Goal: Information Seeking & Learning: Check status

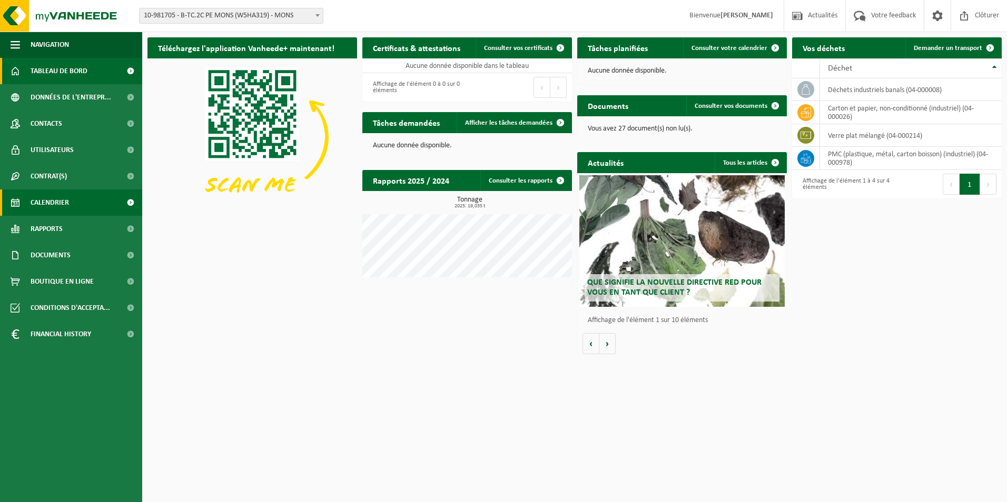
click at [85, 199] on link "Calendrier" at bounding box center [71, 203] width 142 height 26
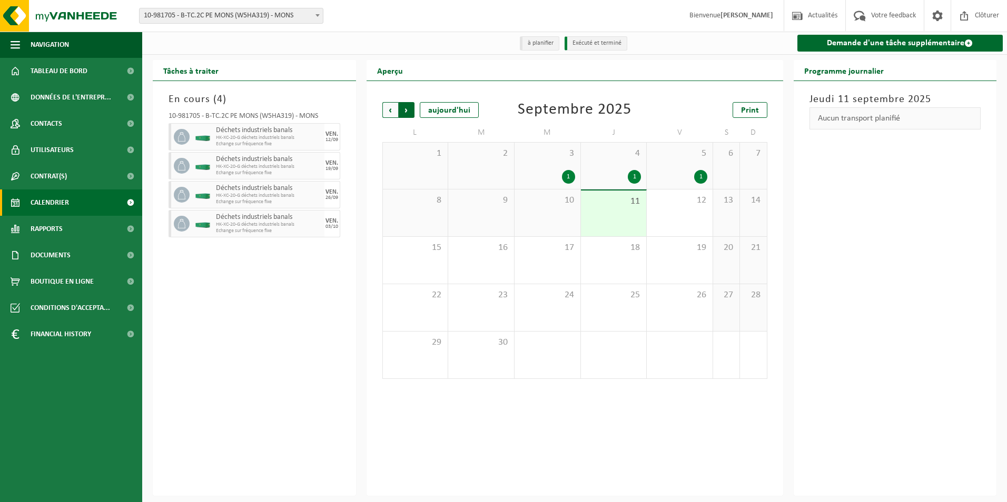
click at [389, 107] on span "Précédent" at bounding box center [390, 110] width 16 height 16
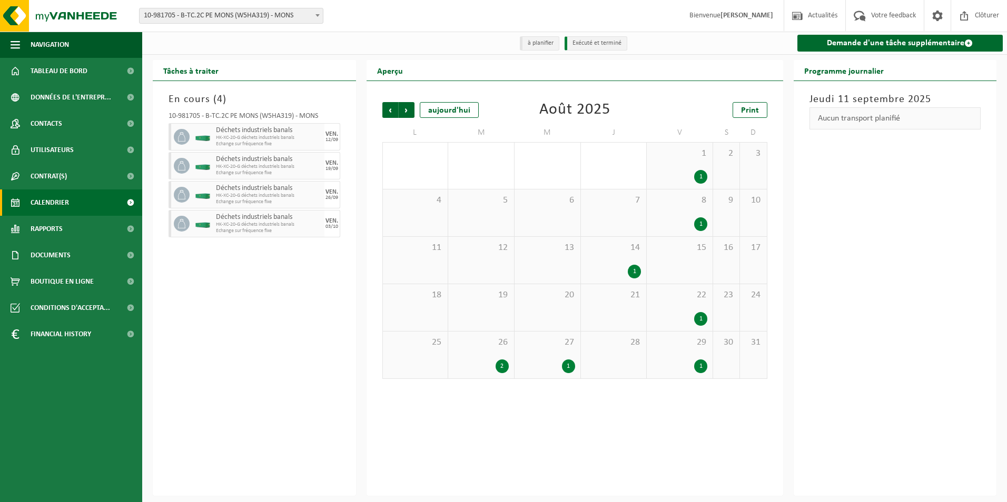
click at [697, 181] on div "1" at bounding box center [700, 177] width 13 height 14
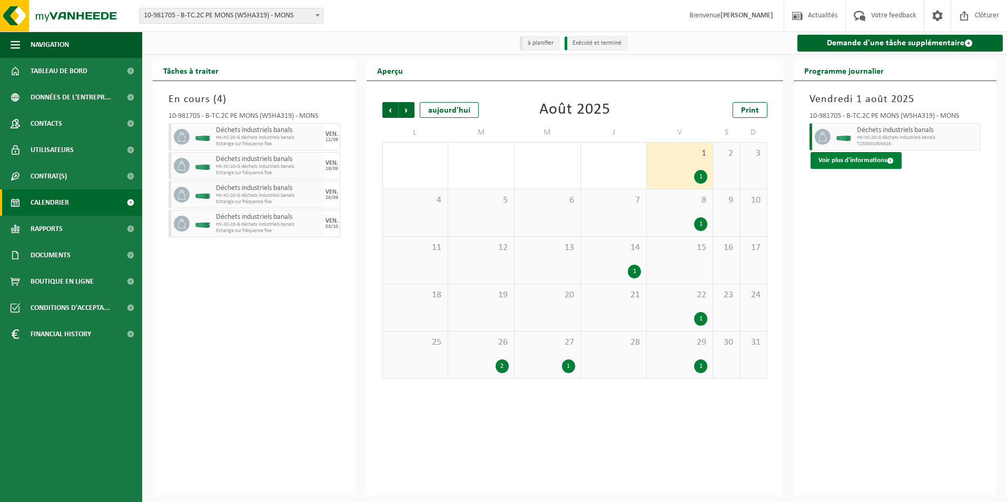
click at [891, 162] on span at bounding box center [890, 160] width 7 height 7
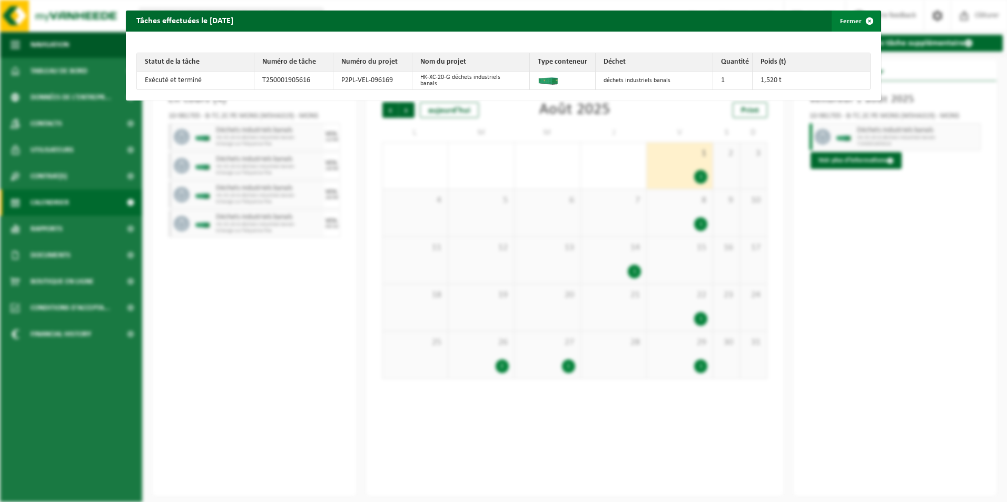
click at [847, 21] on button "Fermer" at bounding box center [855, 21] width 48 height 21
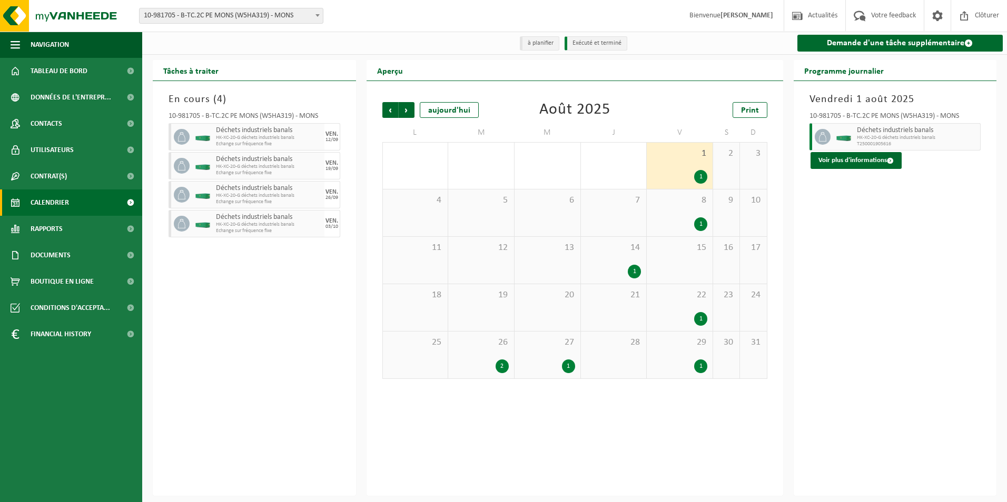
click at [277, 141] on span "HK-XC-20-G déchets industriels banals" at bounding box center [269, 138] width 106 height 6
click at [277, 134] on span "Déchets industriels banals" at bounding box center [269, 130] width 106 height 8
click at [269, 170] on span "HK-XC-20-G déchets industriels banals" at bounding box center [261, 167] width 90 height 6
click at [700, 222] on div "1" at bounding box center [700, 224] width 13 height 14
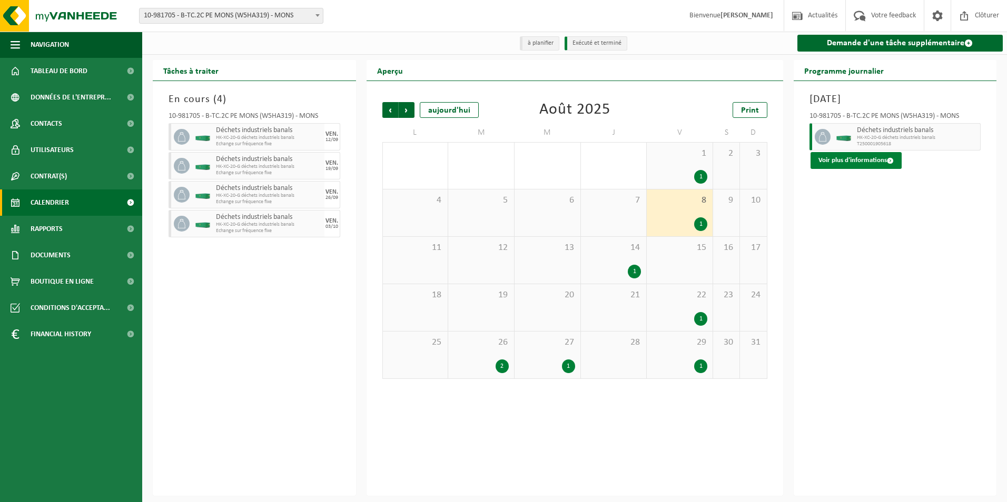
click at [852, 160] on button "Voir plus d'informations" at bounding box center [855, 160] width 91 height 17
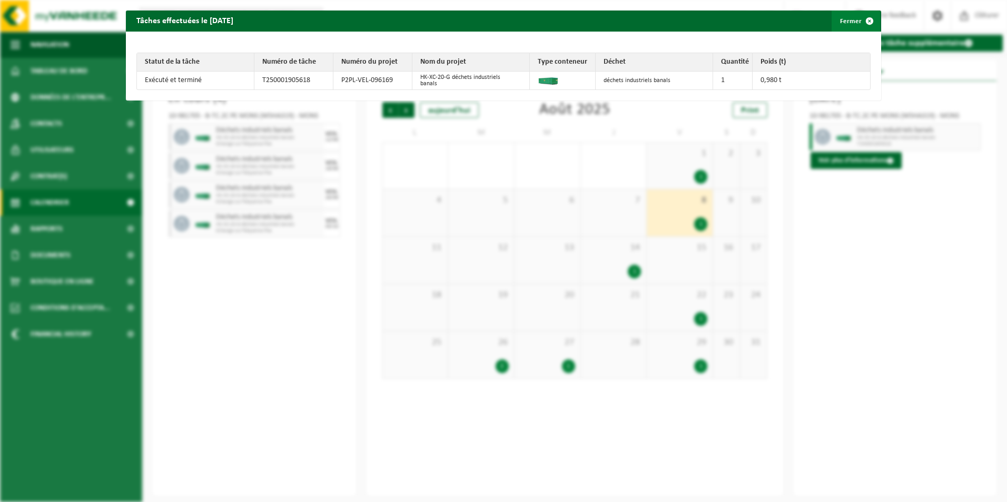
click at [842, 18] on button "Fermer" at bounding box center [855, 21] width 48 height 21
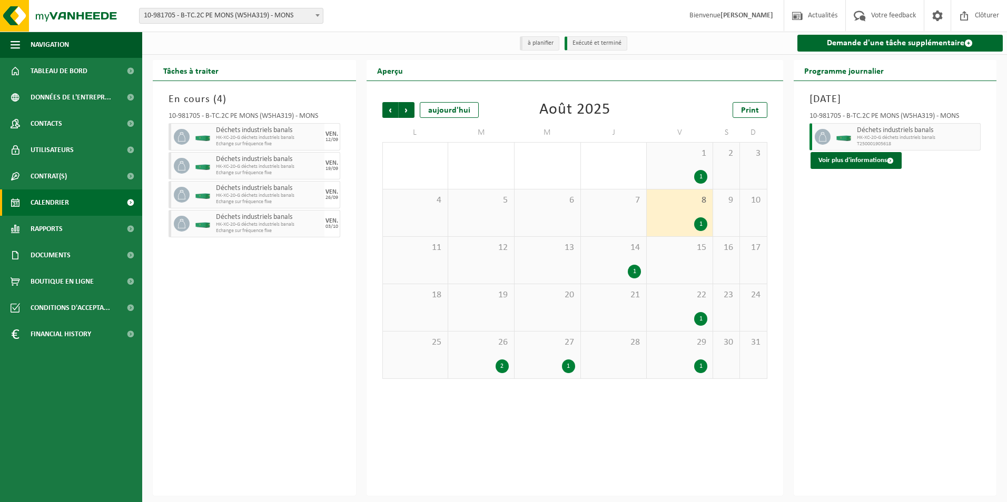
click at [701, 320] on div "1" at bounding box center [700, 319] width 13 height 14
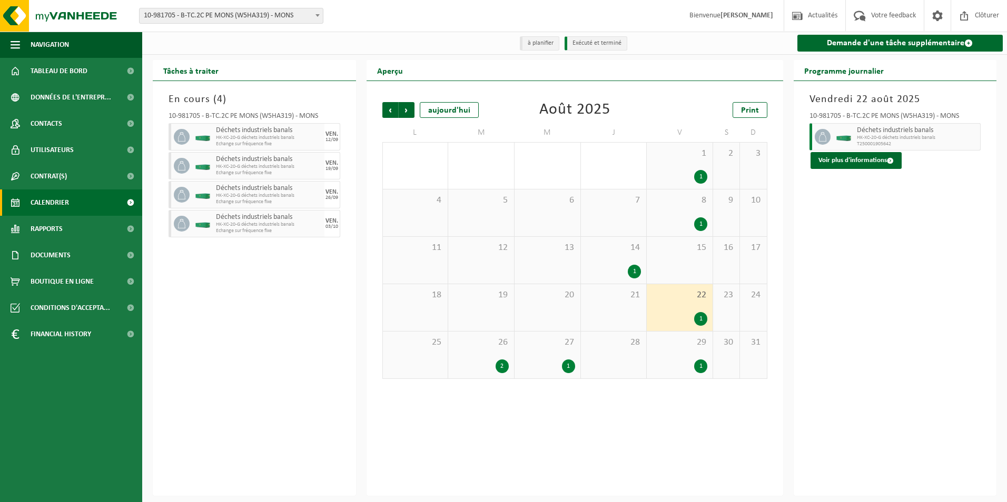
click at [847, 161] on button "Voir plus d'informations" at bounding box center [855, 160] width 91 height 17
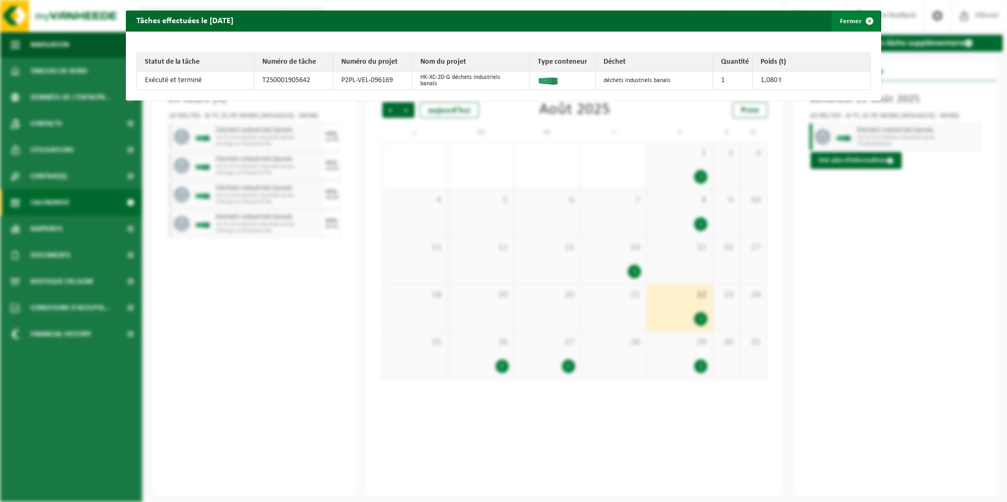
click at [859, 23] on span "button" at bounding box center [869, 21] width 21 height 21
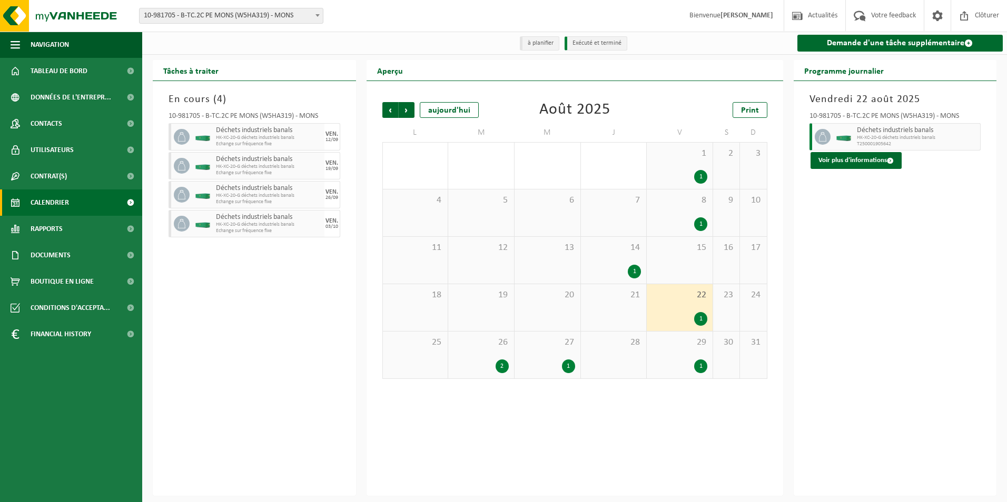
click at [634, 272] on div "1" at bounding box center [634, 272] width 13 height 14
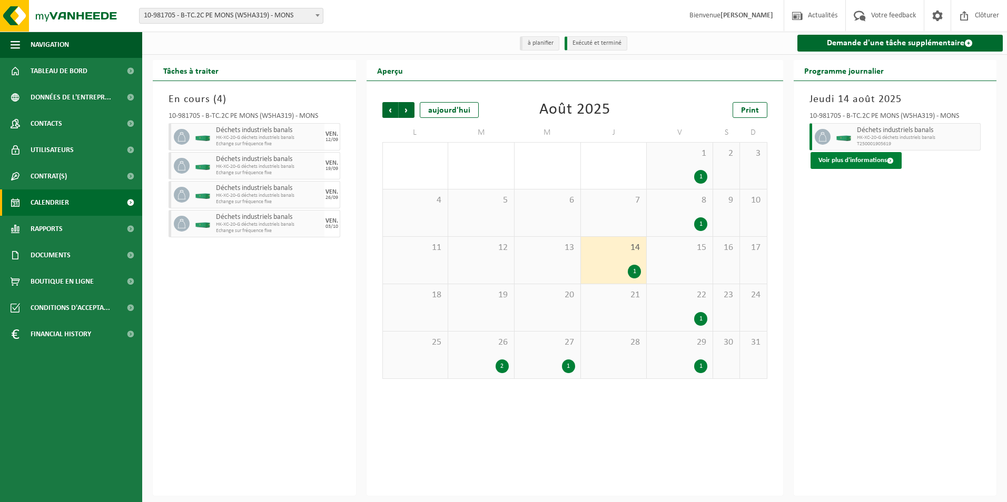
click at [872, 161] on button "Voir plus d'informations" at bounding box center [855, 160] width 91 height 17
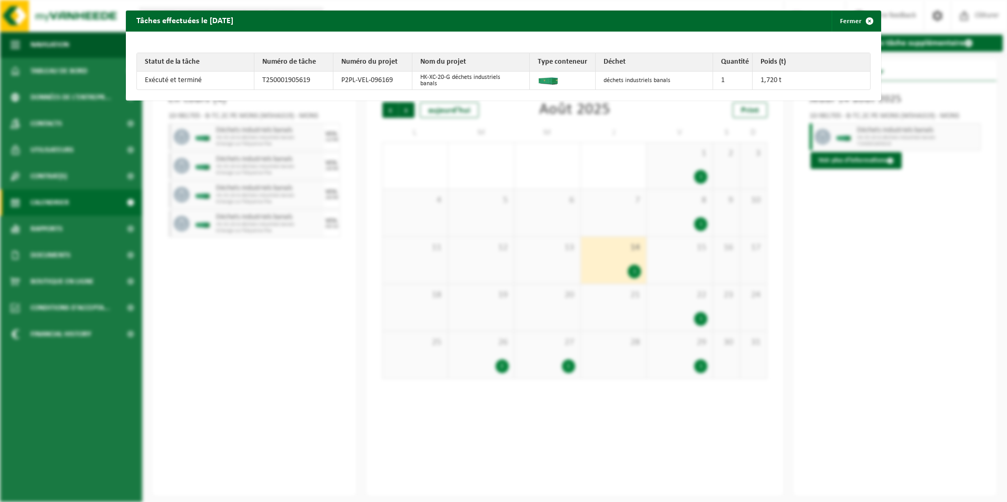
click at [700, 362] on div "Tâches effectuées le 2025-08-14 Fermer Statut de la tâche Numéro de tâche Numér…" at bounding box center [503, 251] width 1007 height 502
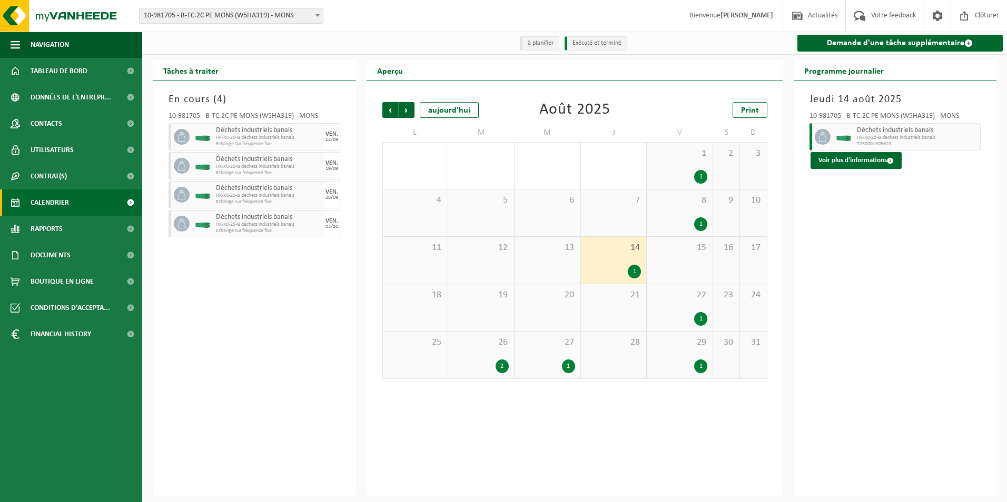
click at [700, 367] on div "1" at bounding box center [700, 367] width 13 height 14
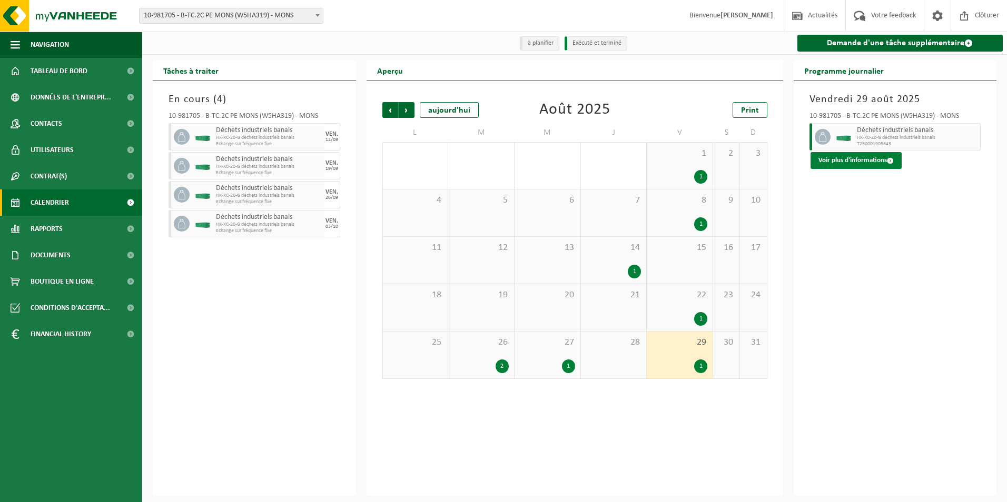
click at [870, 163] on button "Voir plus d'informations" at bounding box center [855, 160] width 91 height 17
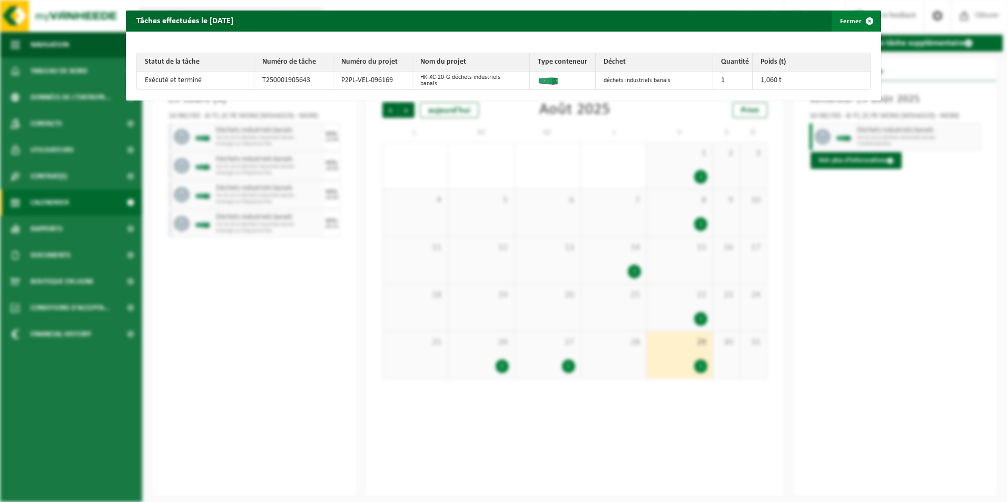
click at [850, 21] on button "Fermer" at bounding box center [855, 21] width 48 height 21
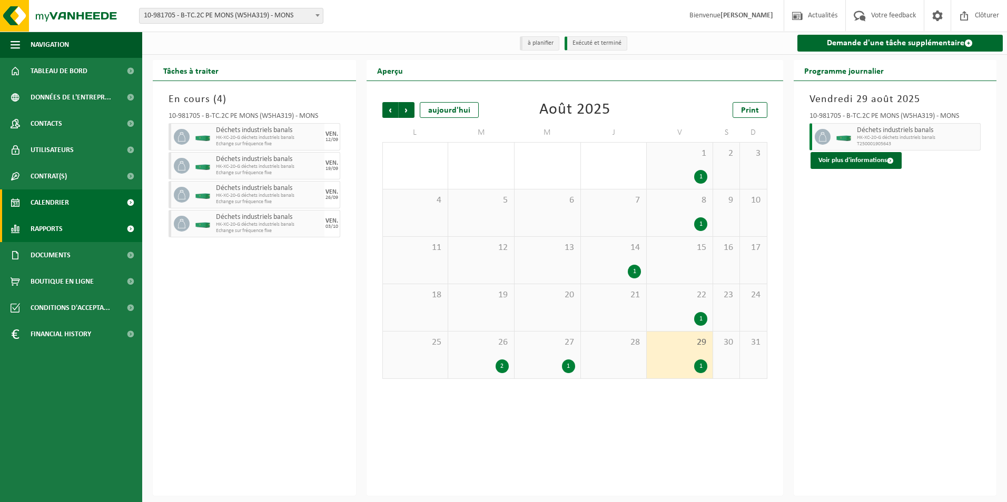
click at [85, 234] on link "Rapports" at bounding box center [71, 229] width 142 height 26
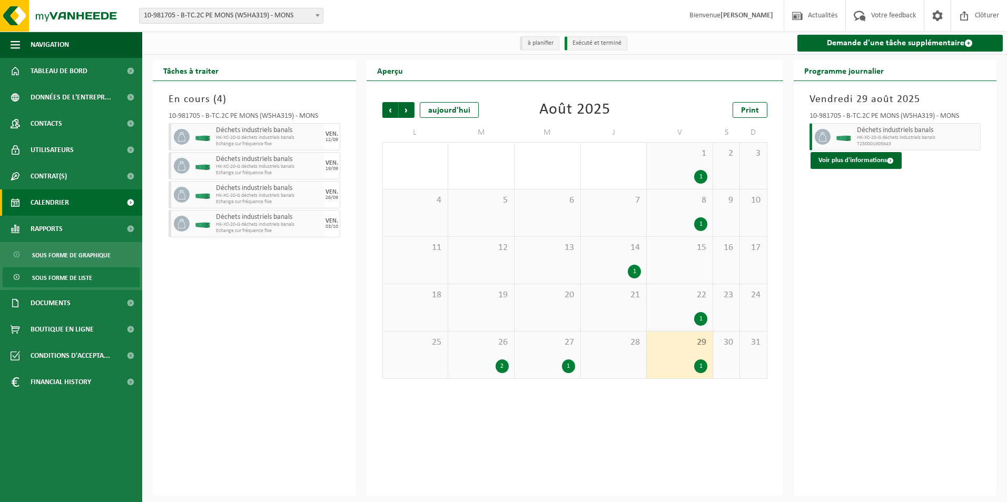
click at [84, 277] on span "Sous forme de liste" at bounding box center [62, 278] width 60 height 20
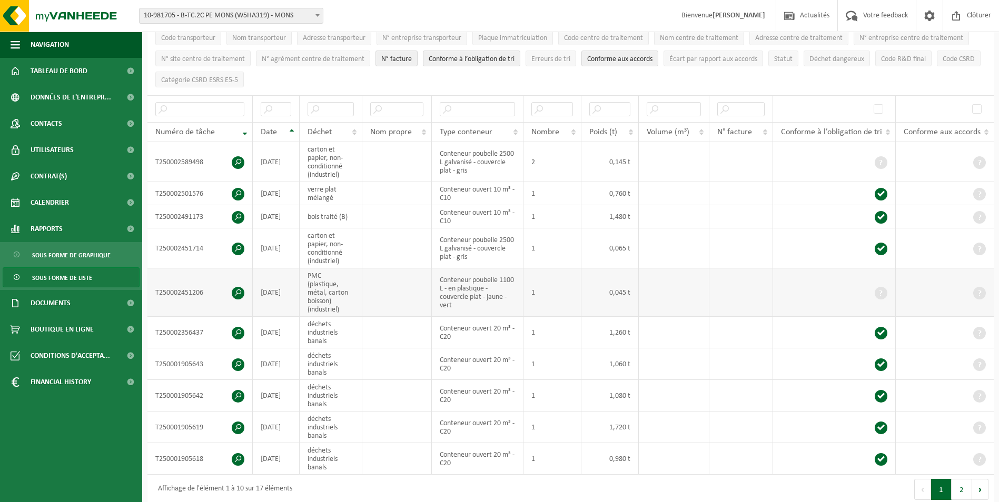
scroll to position [158, 0]
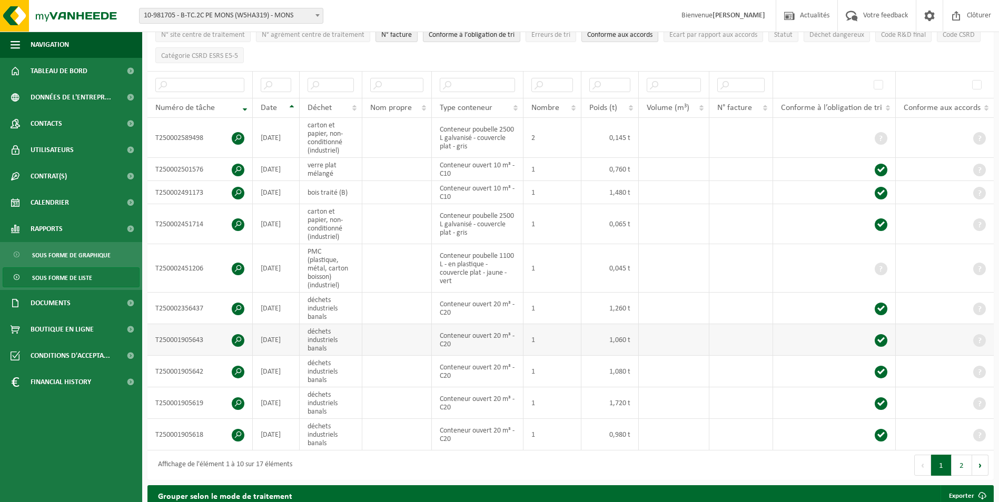
click at [240, 335] on span at bounding box center [238, 340] width 13 height 13
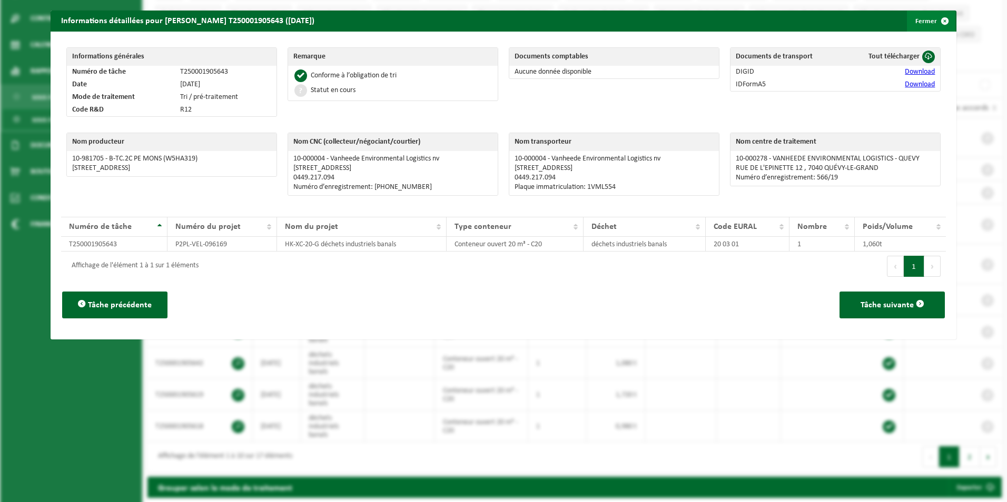
click at [919, 19] on button "Fermer" at bounding box center [931, 21] width 48 height 21
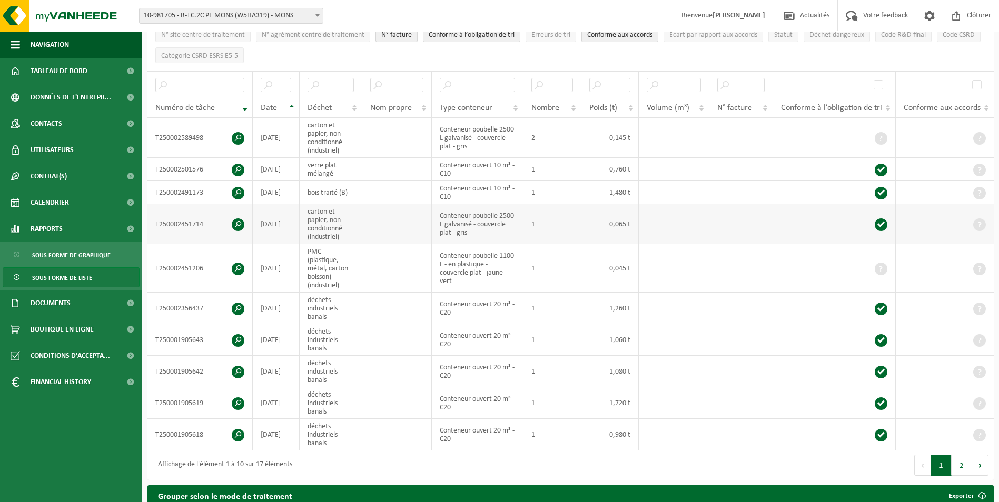
click at [237, 221] on span at bounding box center [238, 224] width 13 height 13
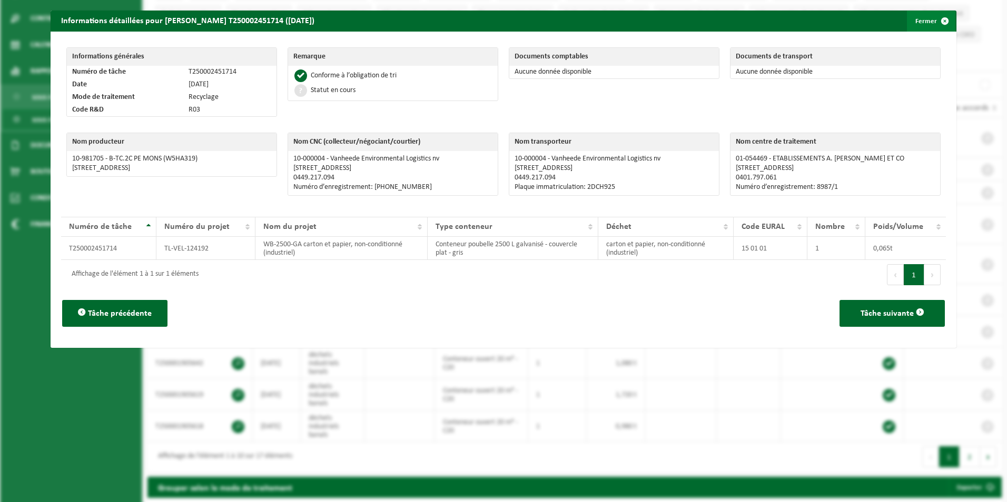
click at [922, 18] on button "Fermer" at bounding box center [931, 21] width 48 height 21
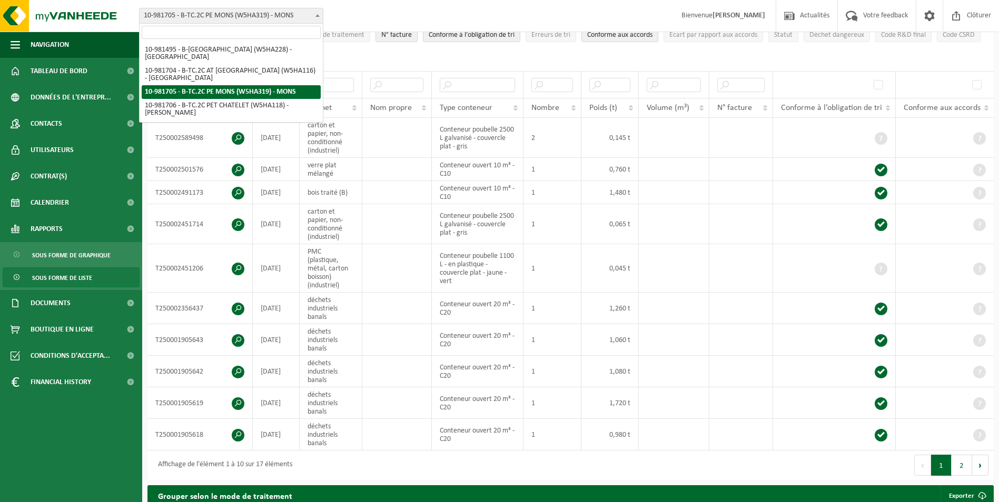
click at [316, 12] on span at bounding box center [317, 15] width 11 height 14
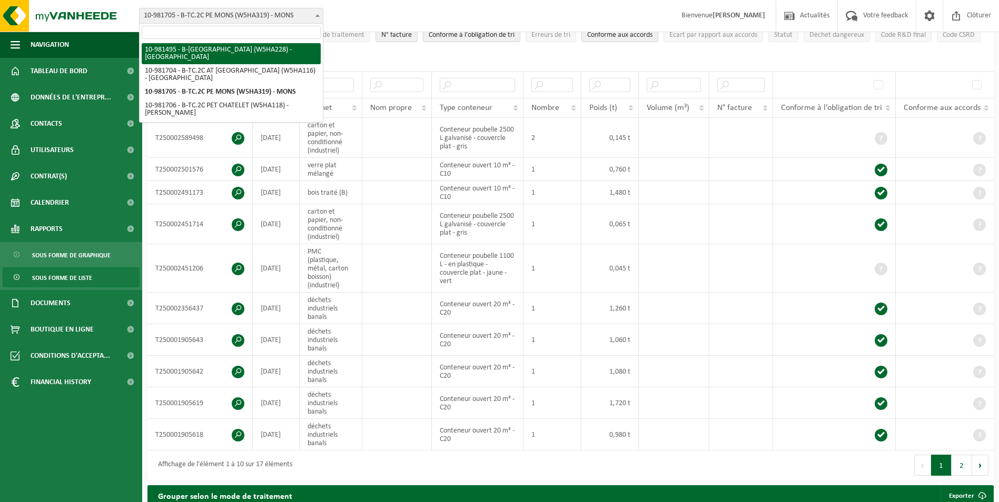
select select "162007"
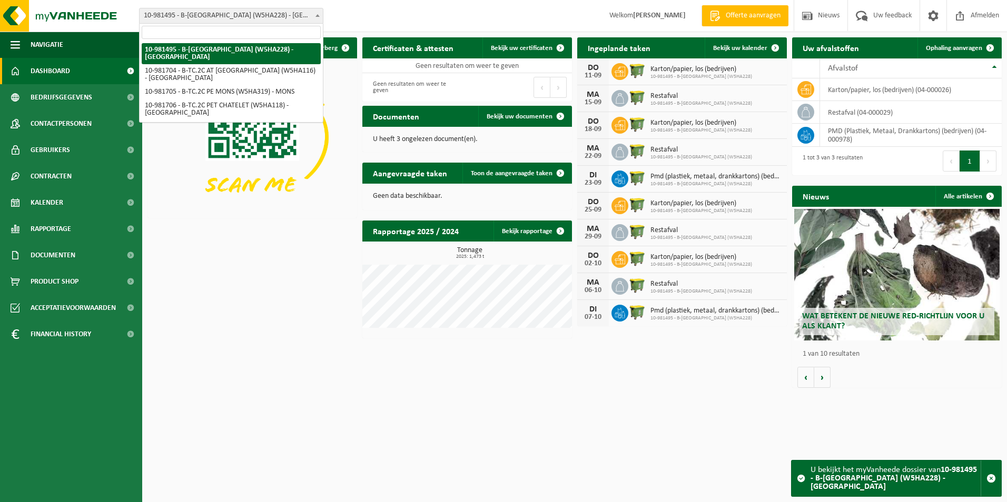
click at [319, 16] on b at bounding box center [317, 15] width 4 height 3
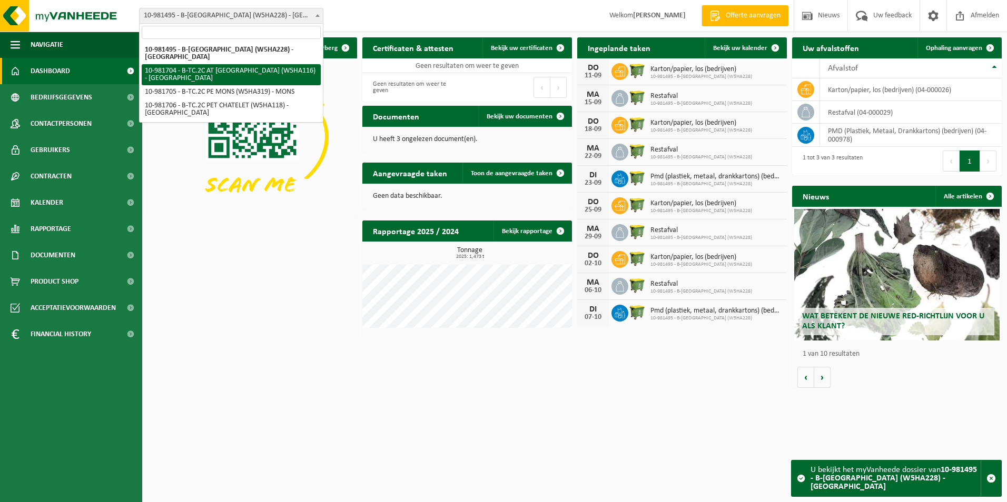
select select "162140"
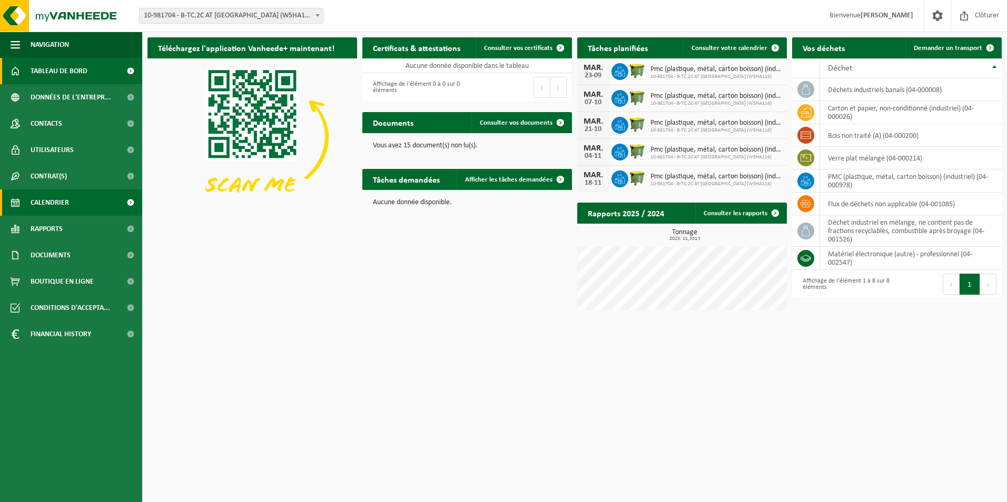
click at [132, 199] on span at bounding box center [130, 203] width 24 height 26
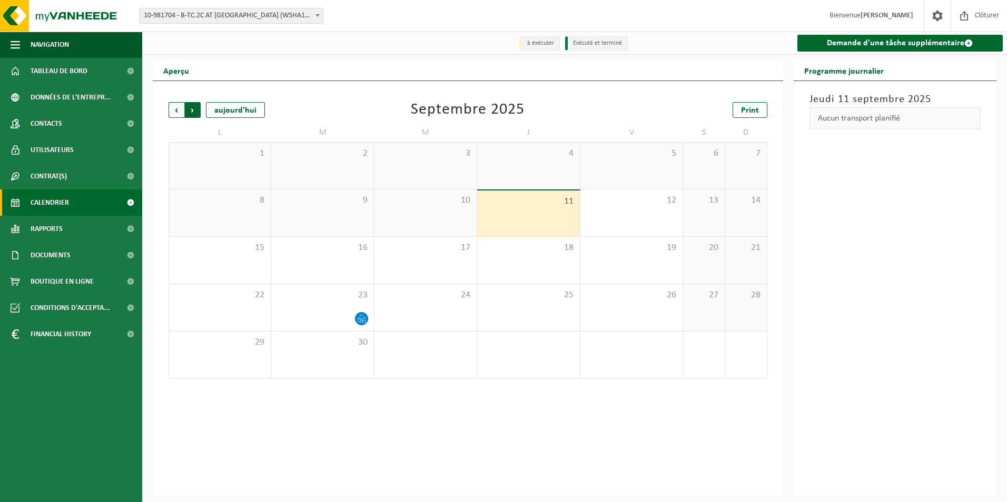
click at [172, 108] on span "Précédent" at bounding box center [176, 110] width 16 height 16
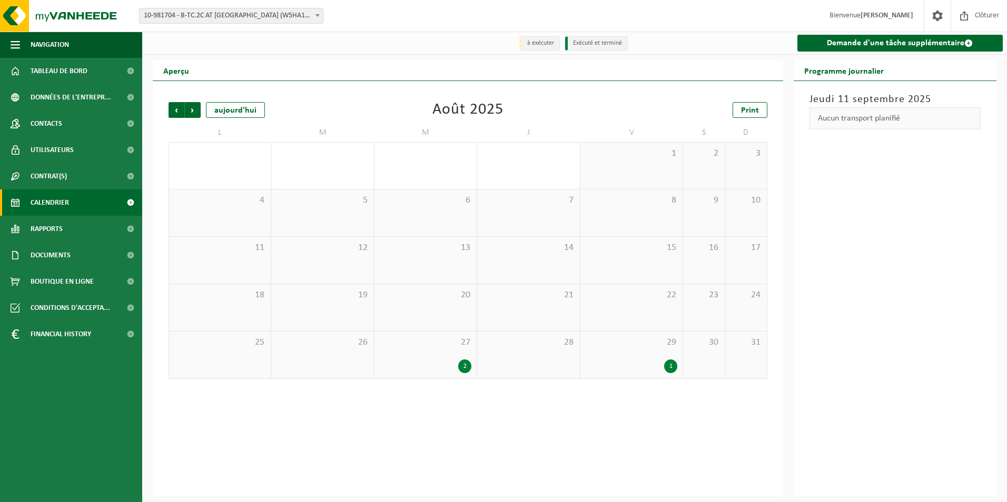
click at [465, 363] on div "2" at bounding box center [464, 367] width 13 height 14
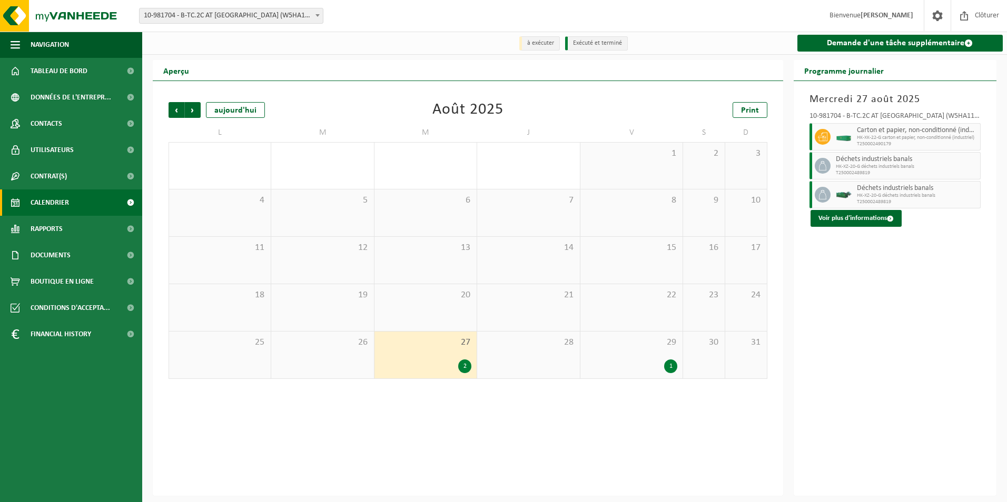
click at [465, 366] on div "2" at bounding box center [464, 367] width 13 height 14
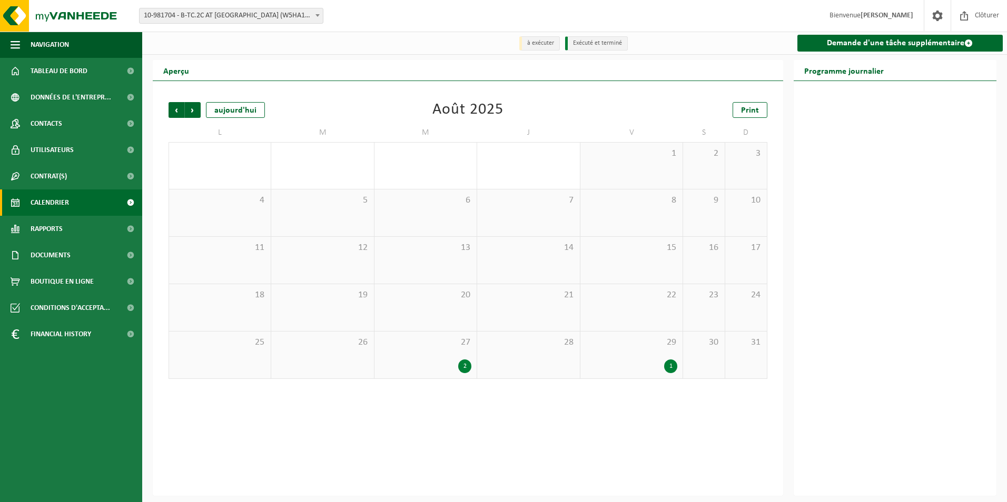
click at [464, 366] on div "2" at bounding box center [464, 367] width 13 height 14
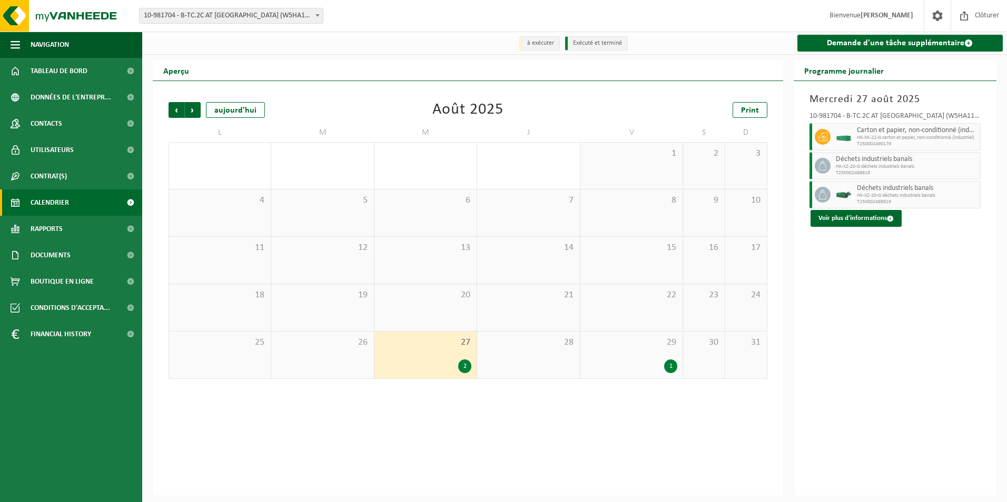
click at [917, 165] on span "HK-XZ-20-G déchets industriels banals" at bounding box center [907, 167] width 142 height 6
click at [126, 226] on span at bounding box center [130, 229] width 24 height 26
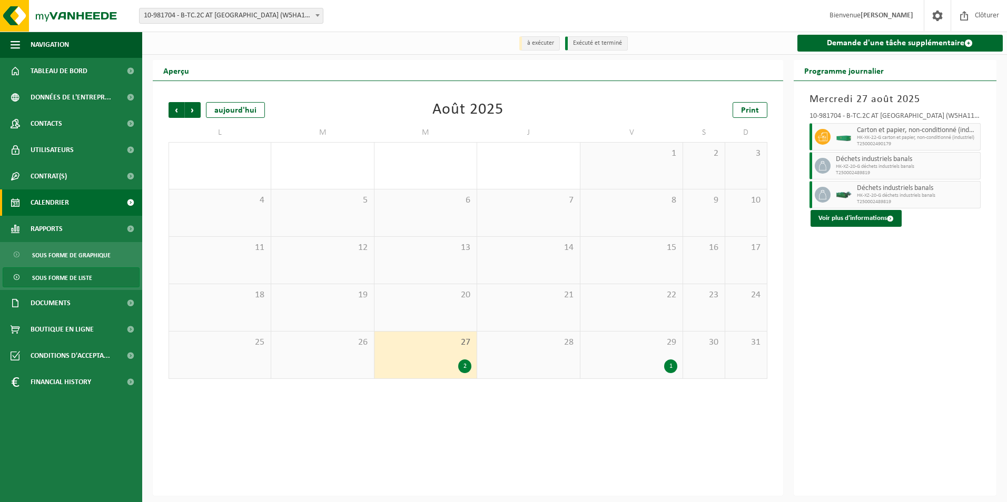
click at [105, 278] on link "Sous forme de liste" at bounding box center [71, 277] width 137 height 20
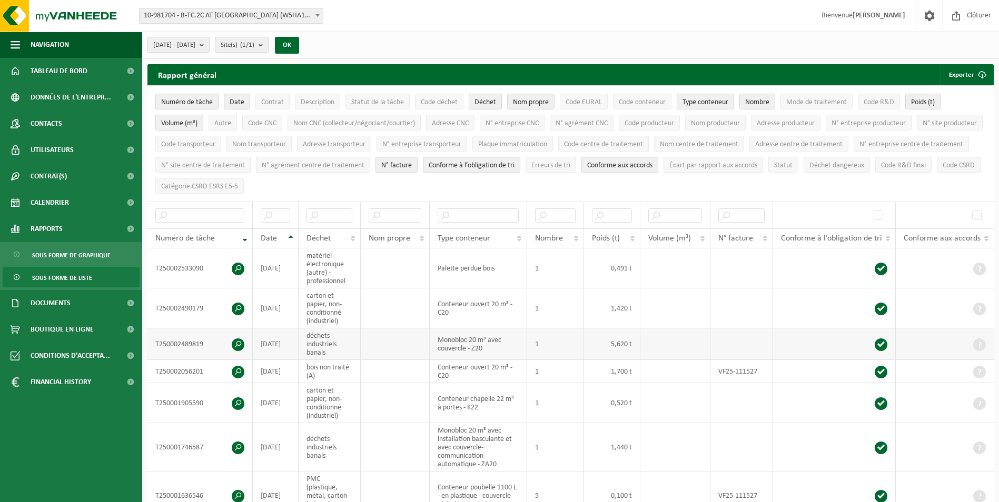
click at [240, 341] on span at bounding box center [238, 345] width 13 height 13
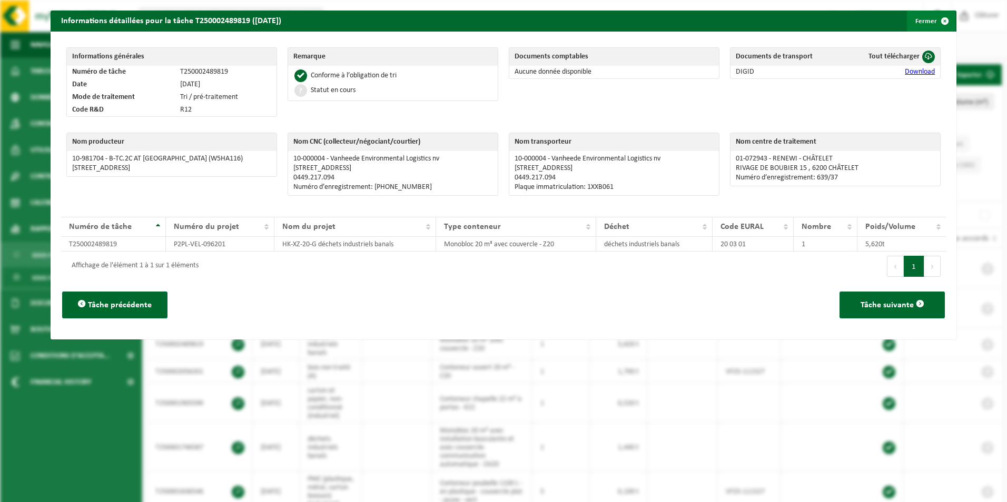
click at [924, 21] on button "Fermer" at bounding box center [931, 21] width 48 height 21
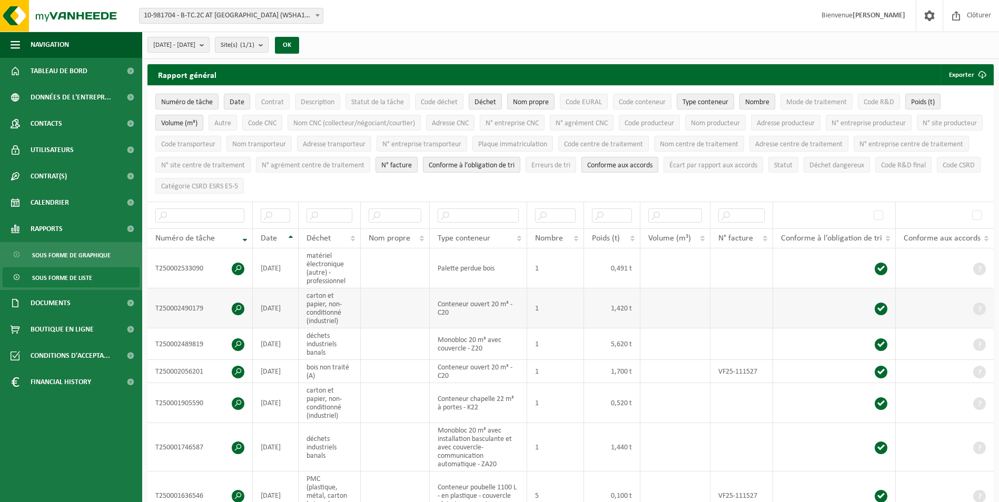
click at [239, 303] on span at bounding box center [238, 309] width 13 height 13
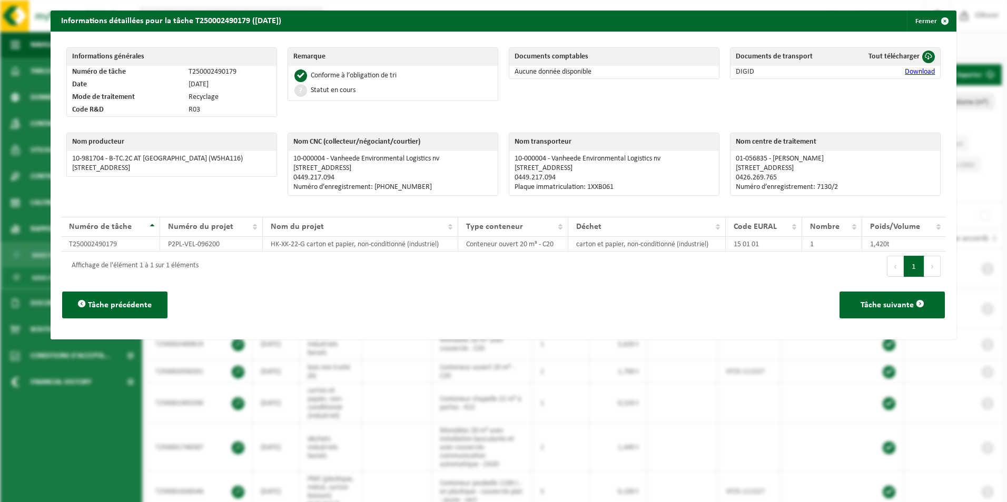
drag, startPoint x: 923, startPoint y: 20, endPoint x: 911, endPoint y: 32, distance: 16.8
click at [923, 20] on button "Fermer" at bounding box center [931, 21] width 48 height 21
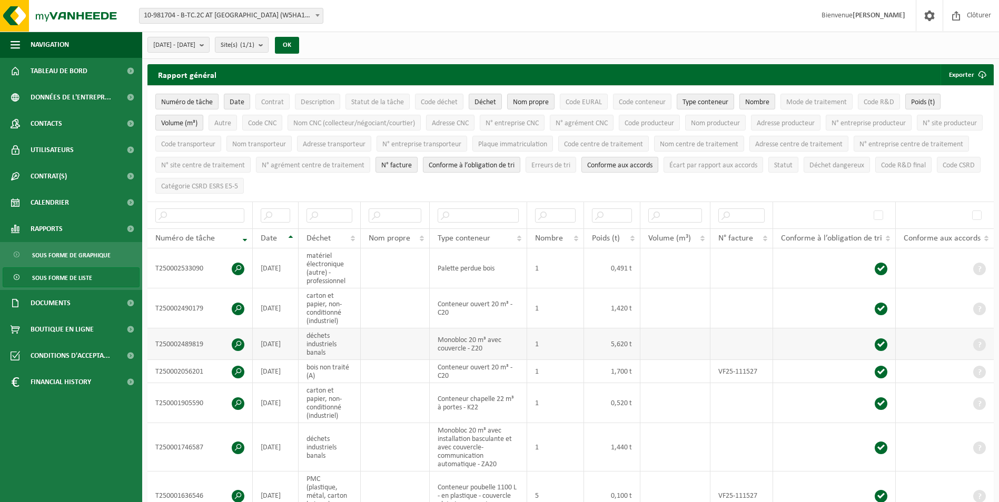
click at [239, 339] on span at bounding box center [238, 345] width 13 height 13
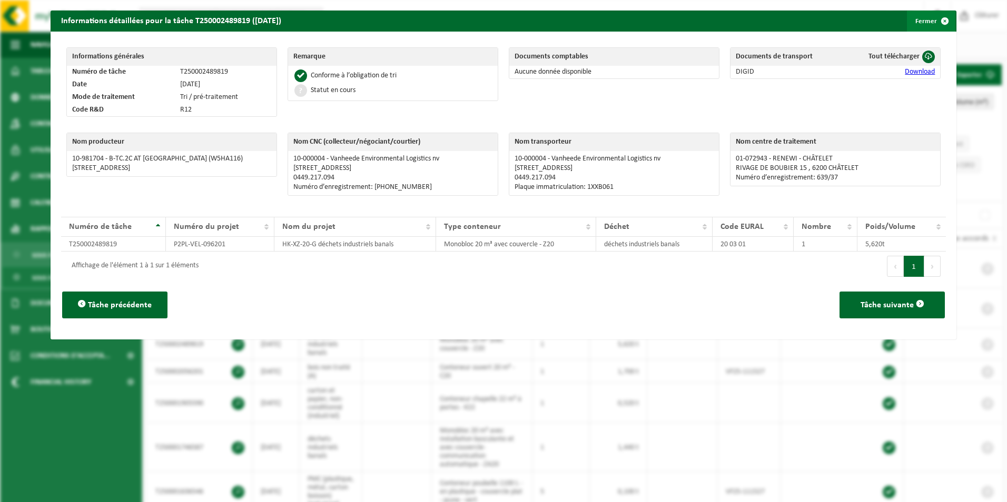
click at [924, 17] on button "Fermer" at bounding box center [931, 21] width 48 height 21
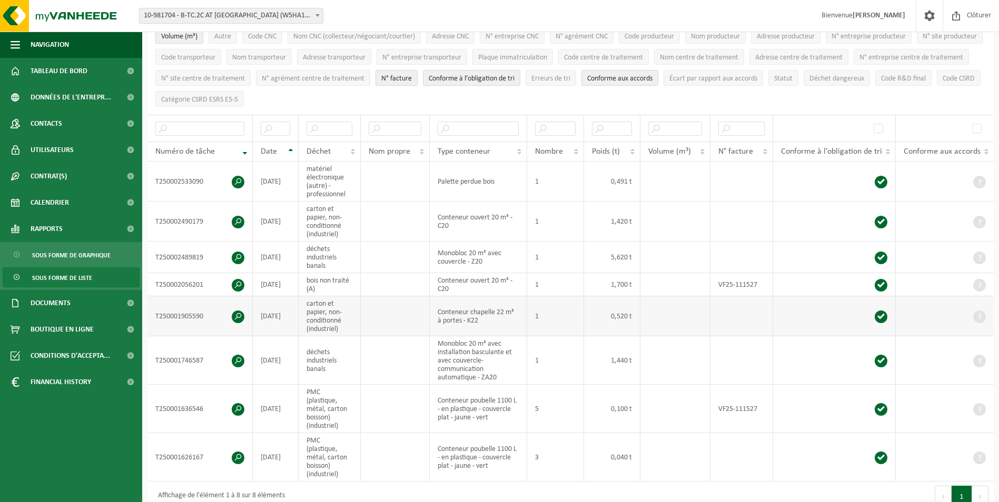
scroll to position [105, 0]
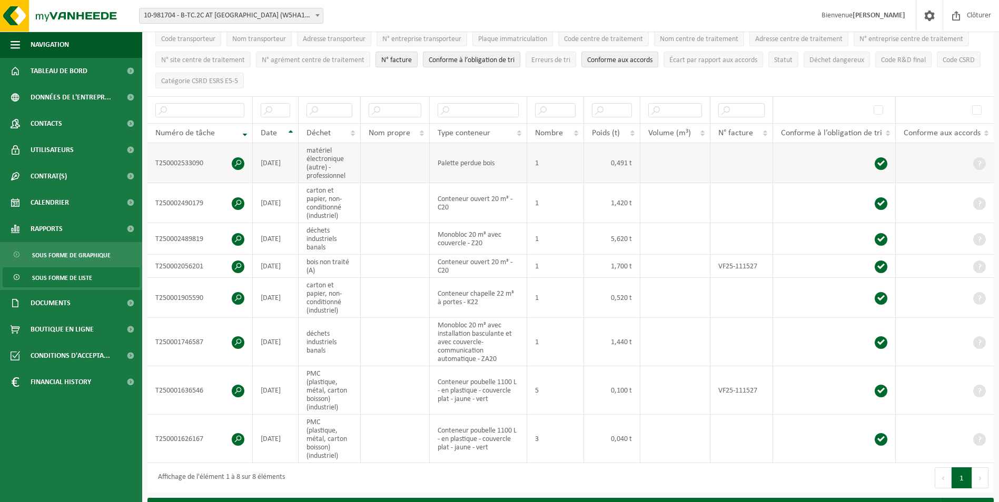
click at [237, 157] on span at bounding box center [238, 163] width 13 height 13
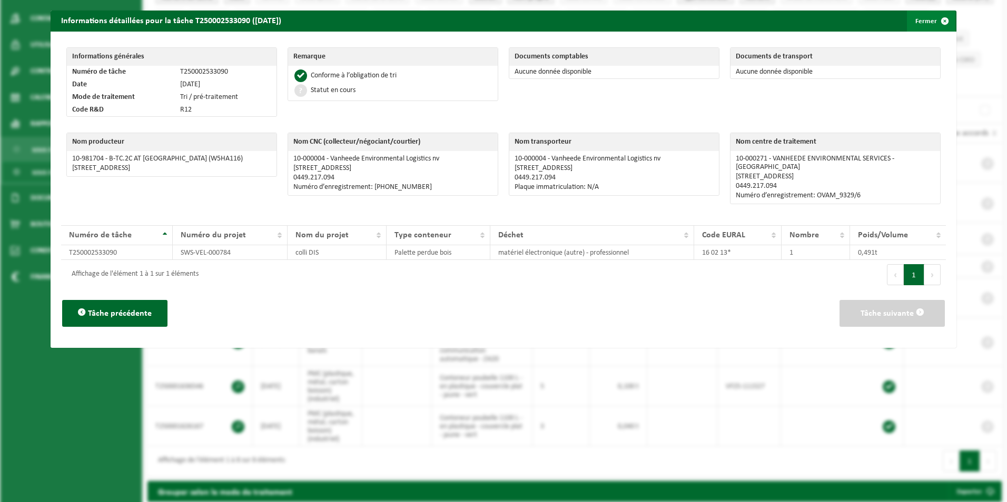
click at [936, 15] on span "button" at bounding box center [944, 21] width 21 height 21
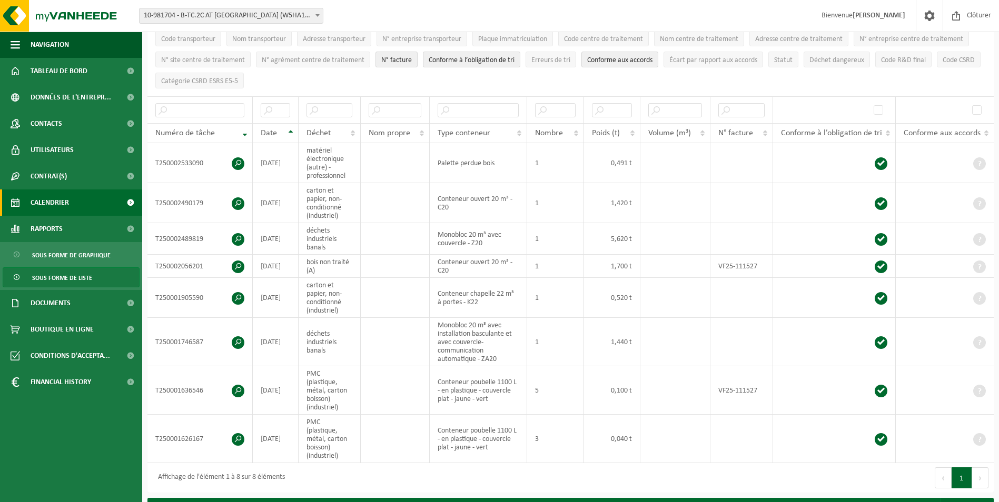
click at [64, 203] on span "Calendrier" at bounding box center [50, 203] width 38 height 26
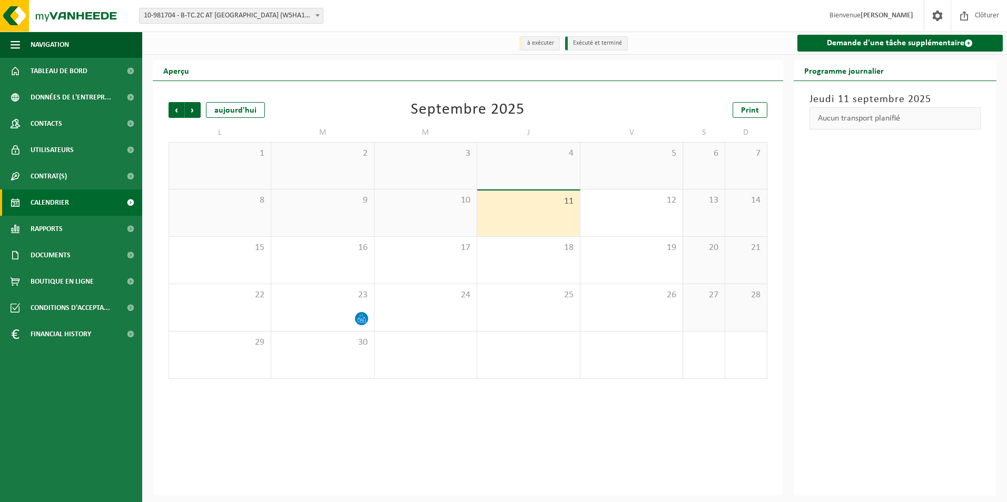
drag, startPoint x: 174, startPoint y: 108, endPoint x: 173, endPoint y: 122, distance: 14.2
click at [173, 108] on span "Précédent" at bounding box center [176, 110] width 16 height 16
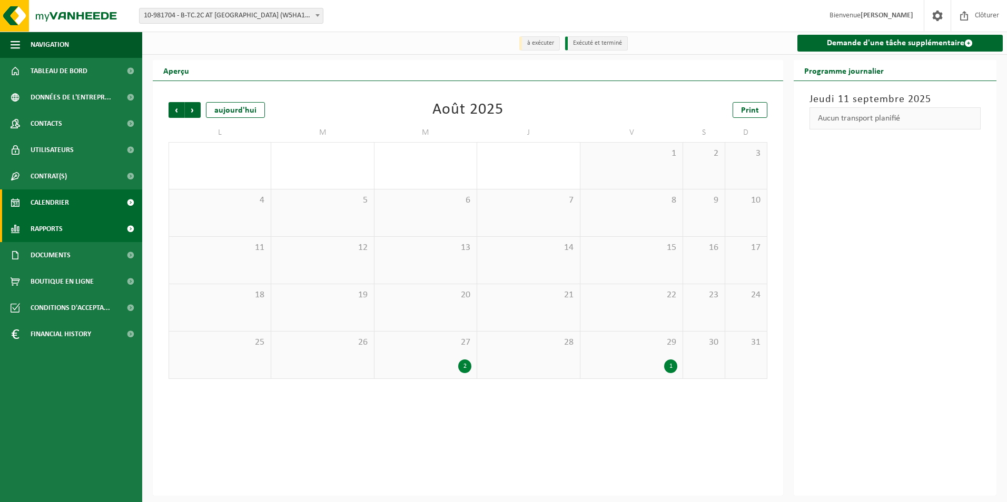
click at [90, 224] on link "Rapports" at bounding box center [71, 229] width 142 height 26
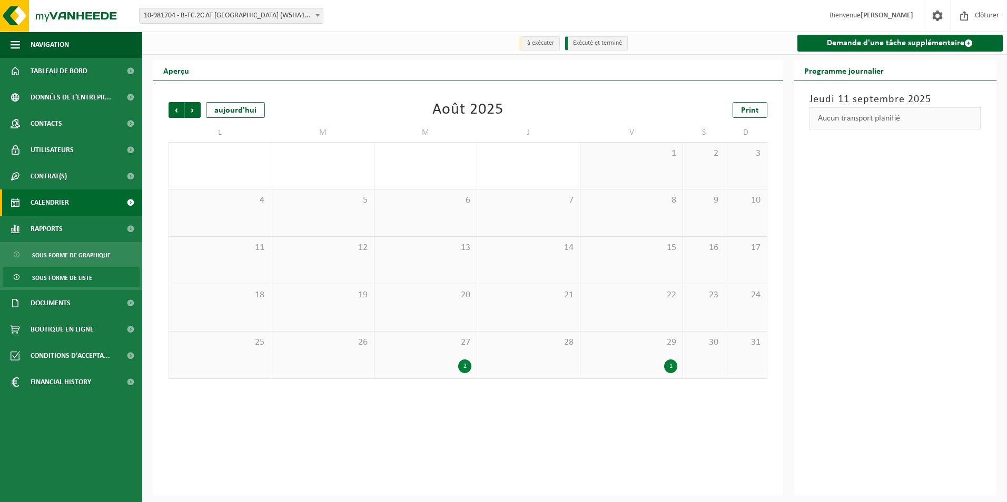
click at [94, 274] on link "Sous forme de liste" at bounding box center [71, 277] width 137 height 20
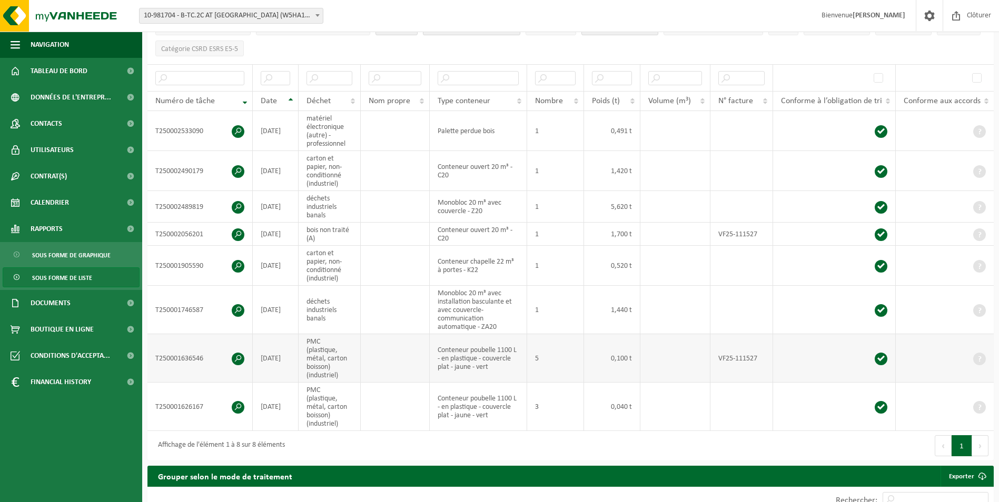
scroll to position [158, 0]
